Goal: Find specific page/section: Find specific page/section

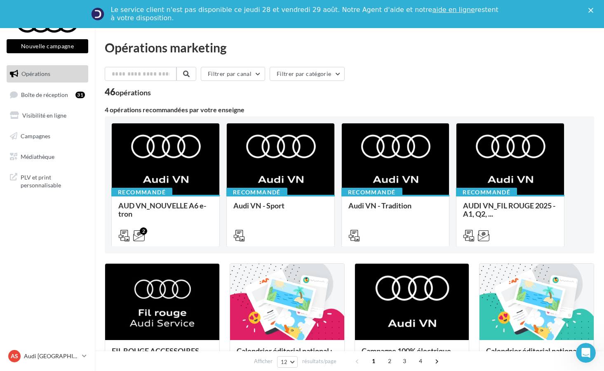
drag, startPoint x: 106, startPoint y: 63, endPoint x: 241, endPoint y: 100, distance: 139.4
click at [592, 11] on icon "Fermer" at bounding box center [591, 10] width 5 height 5
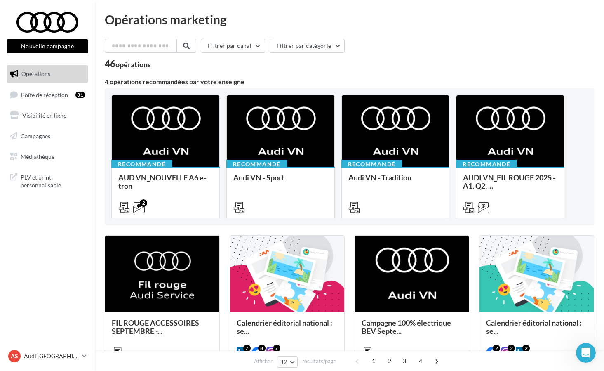
drag, startPoint x: 247, startPoint y: 81, endPoint x: 103, endPoint y: 62, distance: 145.2
click at [103, 62] on div "Opérations marketing Filtrer par canal Filtrer par catégorie 46 opérations 4 op…" at bounding box center [349, 343] width 509 height 660
click at [106, 64] on div "46 opérations" at bounding box center [128, 63] width 46 height 9
drag, startPoint x: 106, startPoint y: 64, endPoint x: 290, endPoint y: 86, distance: 184.9
click at [290, 86] on div "Filtrer par canal Filtrer par catégorie 46 opérations 4 opérations recommandées…" at bounding box center [350, 353] width 490 height 628
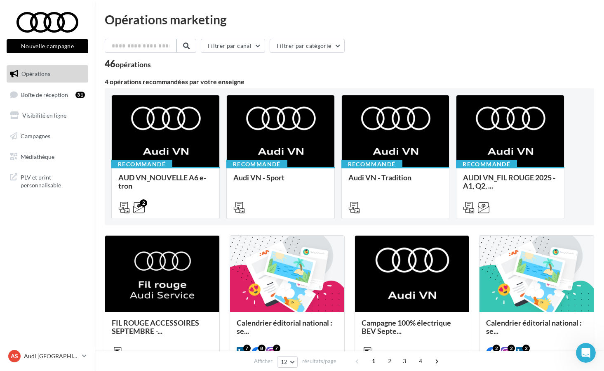
click at [243, 82] on div "4 opérations recommandées par votre enseigne" at bounding box center [350, 81] width 490 height 7
drag, startPoint x: 243, startPoint y: 82, endPoint x: 111, endPoint y: 68, distance: 133.5
click at [111, 68] on div "Filtrer par canal Filtrer par catégorie 46 opérations 4 opérations recommandées…" at bounding box center [350, 353] width 490 height 628
click at [105, 66] on div "46 opérations" at bounding box center [128, 63] width 46 height 9
drag, startPoint x: 105, startPoint y: 66, endPoint x: 256, endPoint y: 81, distance: 151.3
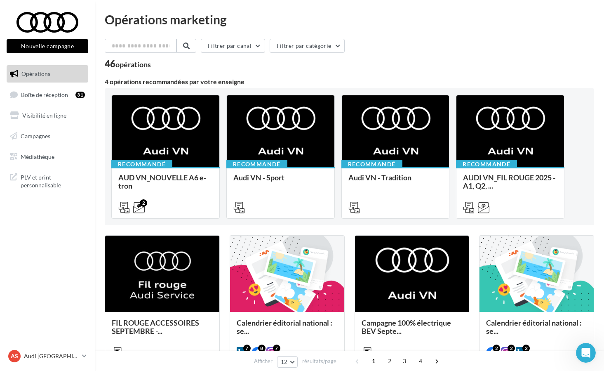
click at [256, 81] on div "Filtrer par canal Filtrer par catégorie 46 opérations 4 opérations recommandées…" at bounding box center [350, 353] width 490 height 628
click at [243, 82] on div "4 opérations recommandées par votre enseigne" at bounding box center [350, 81] width 490 height 7
drag, startPoint x: 243, startPoint y: 82, endPoint x: 101, endPoint y: 53, distance: 145.0
click at [101, 53] on div "Opérations marketing Filtrer par canal Filtrer par catégorie 46 opérations 4 op…" at bounding box center [349, 343] width 509 height 660
click at [105, 65] on div "46 opérations" at bounding box center [128, 63] width 46 height 9
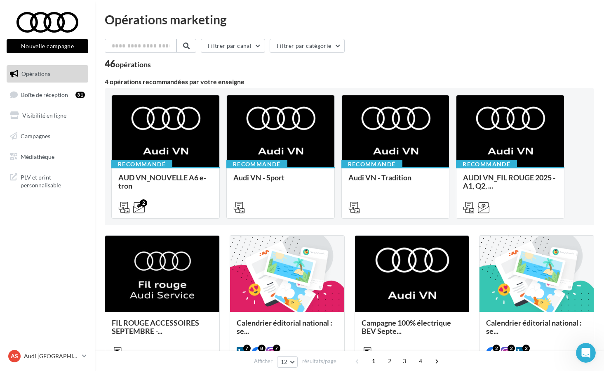
drag, startPoint x: 105, startPoint y: 65, endPoint x: 285, endPoint y: 86, distance: 181.5
click at [285, 86] on div "Filtrer par canal Filtrer par catégorie 46 opérations 4 opérations recommandées…" at bounding box center [350, 353] width 490 height 628
click at [243, 82] on div "4 opérations recommandées par votre enseigne" at bounding box center [350, 81] width 490 height 7
drag, startPoint x: 243, startPoint y: 82, endPoint x: 106, endPoint y: 64, distance: 138.1
click at [106, 64] on div "Filtrer par canal Filtrer par catégorie 46 opérations 4 opérations recommandées…" at bounding box center [350, 353] width 490 height 628
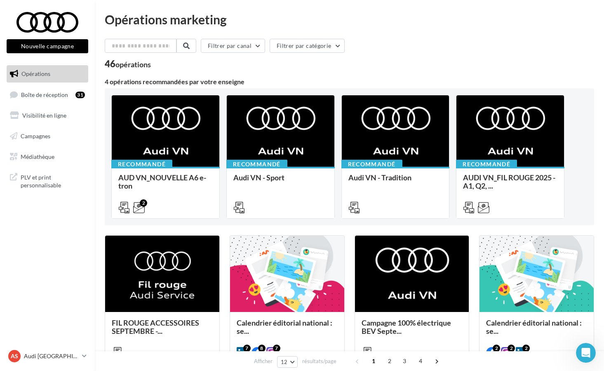
click at [106, 64] on div "46 opérations" at bounding box center [128, 63] width 46 height 9
drag, startPoint x: 106, startPoint y: 64, endPoint x: 269, endPoint y: 85, distance: 164.6
click at [269, 85] on div "Filtrer par canal Filtrer par catégorie 46 opérations 4 opérations recommandées…" at bounding box center [350, 353] width 490 height 628
click at [243, 83] on div "4 opérations recommandées par votre enseigne" at bounding box center [350, 81] width 490 height 7
drag, startPoint x: 243, startPoint y: 83, endPoint x: 107, endPoint y: 66, distance: 137.6
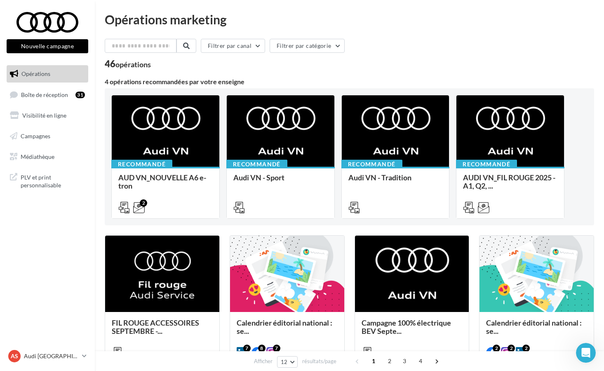
click at [107, 66] on div "Filtrer par canal Filtrer par catégorie 46 opérations 4 opérations recommandées…" at bounding box center [350, 353] width 490 height 628
click at [107, 66] on div "46 opérations" at bounding box center [128, 63] width 46 height 9
drag, startPoint x: 106, startPoint y: 65, endPoint x: 250, endPoint y: 90, distance: 145.6
click at [250, 90] on div "Filtrer par canal Filtrer par catégorie 46 opérations 4 opérations recommandées…" at bounding box center [350, 353] width 490 height 628
click at [244, 82] on div "4 opérations recommandées par votre enseigne" at bounding box center [350, 81] width 490 height 7
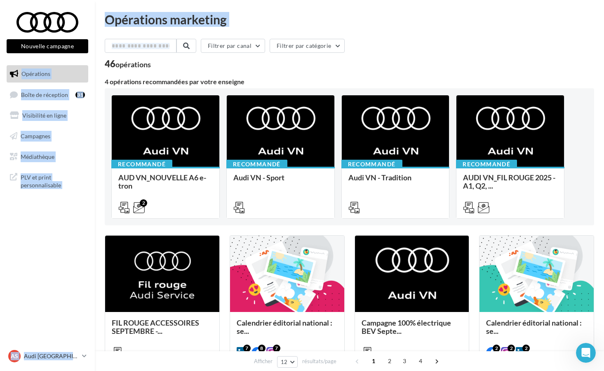
drag, startPoint x: 244, startPoint y: 82, endPoint x: 94, endPoint y: 61, distance: 151.6
click at [94, 61] on div "Nouvelle campagne Nouvelle campagne Opérations Boîte de réception 31 Visibilité…" at bounding box center [302, 354] width 604 height 709
click at [107, 66] on div "46 opérations" at bounding box center [128, 63] width 46 height 9
drag, startPoint x: 107, startPoint y: 66, endPoint x: 280, endPoint y: 87, distance: 174.5
click at [280, 87] on div "Filtrer par canal Filtrer par catégorie 46 opérations 4 opérations recommandées…" at bounding box center [350, 353] width 490 height 628
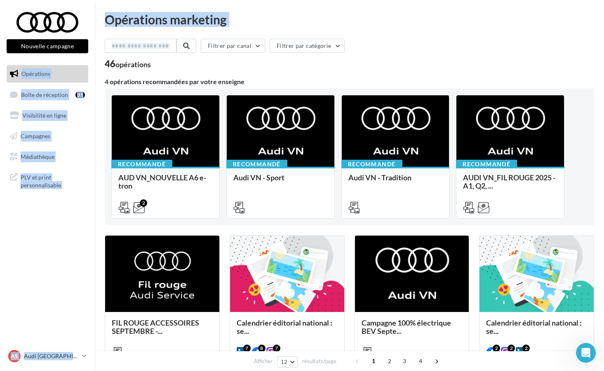
click at [108, 64] on div "46 opérations" at bounding box center [128, 63] width 46 height 9
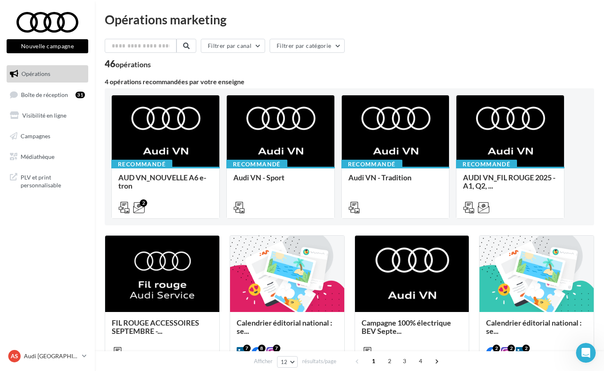
drag, startPoint x: 105, startPoint y: 64, endPoint x: 243, endPoint y: 84, distance: 139.5
click at [243, 84] on div "Filtrer par canal Filtrer par catégorie 46 opérations 4 opérations recommandées…" at bounding box center [350, 353] width 490 height 628
click at [243, 84] on div "4 opérations recommandées par votre enseigne" at bounding box center [350, 81] width 490 height 7
drag, startPoint x: 243, startPoint y: 84, endPoint x: 107, endPoint y: 66, distance: 136.8
click at [107, 67] on div "Filtrer par canal Filtrer par catégorie 46 opérations 4 opérations recommandées…" at bounding box center [350, 353] width 490 height 628
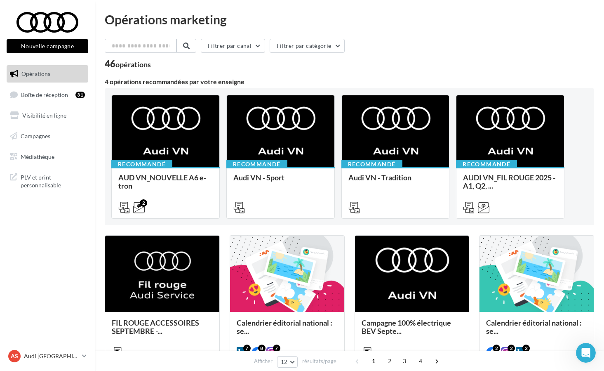
click at [107, 66] on div "46 opérations" at bounding box center [128, 63] width 46 height 9
drag, startPoint x: 105, startPoint y: 18, endPoint x: 258, endPoint y: 85, distance: 166.9
click at [258, 85] on div "Opérations marketing Filtrer par canal Filtrer par catégorie 46 opérations 4 op…" at bounding box center [350, 339] width 490 height 653
click at [243, 82] on div "4 opérations recommandées par votre enseigne" at bounding box center [350, 81] width 490 height 7
drag, startPoint x: 243, startPoint y: 82, endPoint x: 98, endPoint y: 14, distance: 160.0
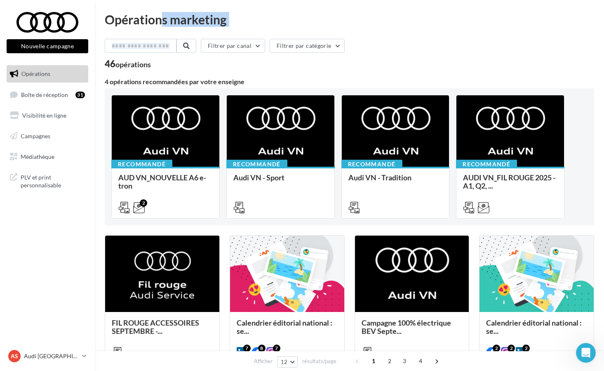
click at [98, 14] on div "Opérations marketing Filtrer par canal Filtrer par catégorie 46 opérations 4 op…" at bounding box center [349, 343] width 509 height 660
click at [106, 18] on div "Opérations marketing" at bounding box center [350, 19] width 490 height 12
drag, startPoint x: 106, startPoint y: 18, endPoint x: 264, endPoint y: 80, distance: 170.2
click at [264, 80] on div "Opérations marketing Filtrer par canal Filtrer par catégorie 46 opérations 4 op…" at bounding box center [350, 339] width 490 height 653
click at [244, 81] on div "4 opérations recommandées par votre enseigne" at bounding box center [350, 81] width 490 height 7
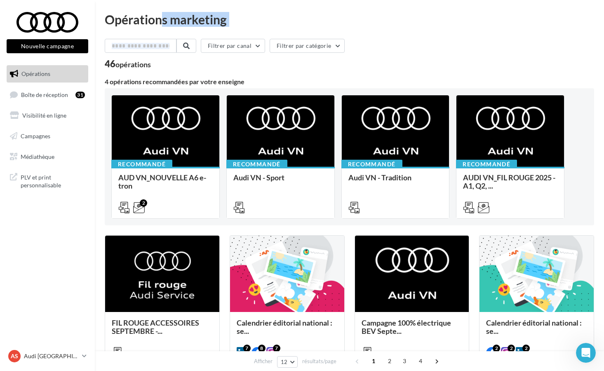
drag, startPoint x: 244, startPoint y: 81, endPoint x: 108, endPoint y: 20, distance: 149.3
click at [108, 20] on div "Opérations marketing Filtrer par canal Filtrer par catégorie 46 opérations 4 op…" at bounding box center [350, 339] width 490 height 653
click at [107, 20] on div "Opérations marketing" at bounding box center [350, 19] width 490 height 12
drag, startPoint x: 107, startPoint y: 20, endPoint x: 245, endPoint y: 79, distance: 150.4
click at [245, 79] on div "Opérations marketing Filtrer par canal Filtrer par catégorie 46 opérations 4 op…" at bounding box center [350, 339] width 490 height 653
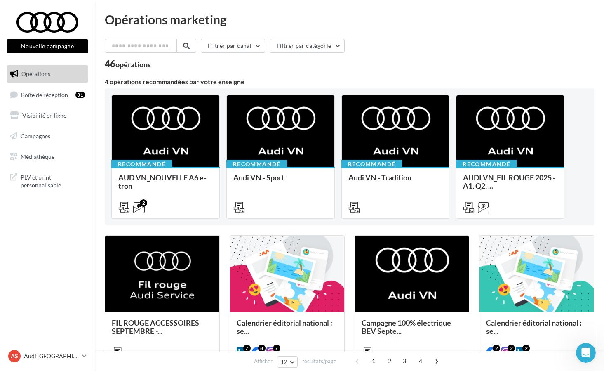
click at [243, 82] on div "4 opérations recommandées par votre enseigne" at bounding box center [350, 81] width 490 height 7
drag, startPoint x: 243, startPoint y: 82, endPoint x: 87, endPoint y: 19, distance: 168.0
click at [87, 19] on div "Nouvelle campagne Nouvelle campagne Opérations Boîte de réception 31 Visibilité…" at bounding box center [302, 354] width 604 height 709
click at [108, 19] on div "Opérations marketing" at bounding box center [350, 19] width 490 height 12
drag, startPoint x: 108, startPoint y: 19, endPoint x: 260, endPoint y: 87, distance: 166.2
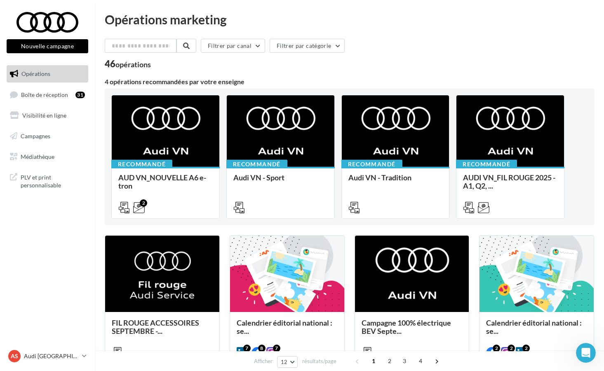
click at [260, 87] on div "Opérations marketing Filtrer par canal Filtrer par catégorie 46 opérations 4 op…" at bounding box center [350, 339] width 490 height 653
click at [243, 82] on div "4 opérations recommandées par votre enseigne" at bounding box center [350, 81] width 490 height 7
drag, startPoint x: 243, startPoint y: 82, endPoint x: 103, endPoint y: 24, distance: 151.7
click at [103, 24] on div "Opérations marketing Filtrer par canal Filtrer par catégorie 46 opérations 4 op…" at bounding box center [349, 343] width 509 height 660
click at [106, 22] on div "Opérations marketing" at bounding box center [350, 19] width 490 height 12
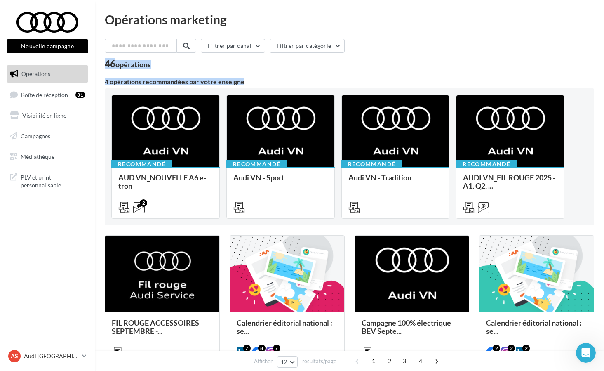
drag, startPoint x: 106, startPoint y: 22, endPoint x: 240, endPoint y: 94, distance: 152.4
click at [240, 94] on div "Opérations marketing Filtrer par canal Filtrer par catégorie 46 opérations 4 op…" at bounding box center [350, 339] width 490 height 653
click at [243, 82] on div "4 opérations recommandées par votre enseigne" at bounding box center [350, 81] width 490 height 7
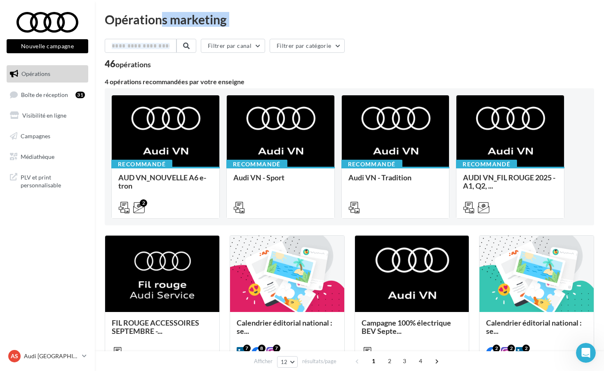
drag, startPoint x: 243, startPoint y: 82, endPoint x: 107, endPoint y: 24, distance: 147.6
click at [107, 24] on div "Opérations marketing Filtrer par canal Filtrer par catégorie 46 opérations 4 op…" at bounding box center [350, 339] width 490 height 653
click at [244, 82] on div "4 opérations recommandées par votre enseigne" at bounding box center [350, 81] width 490 height 7
